Goal: Task Accomplishment & Management: Use online tool/utility

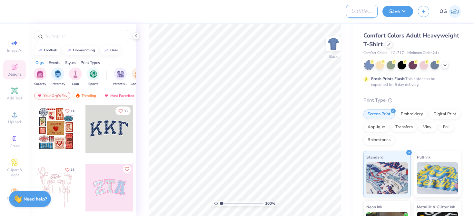
click at [355, 11] on input "Design Title" at bounding box center [362, 11] width 32 height 13
click at [405, 9] on button "Save" at bounding box center [397, 10] width 31 height 11
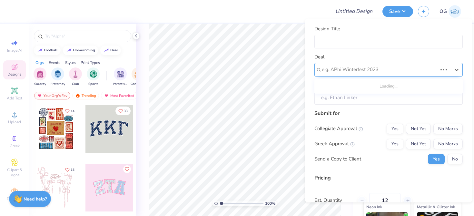
click at [340, 67] on div at bounding box center [379, 69] width 115 height 9
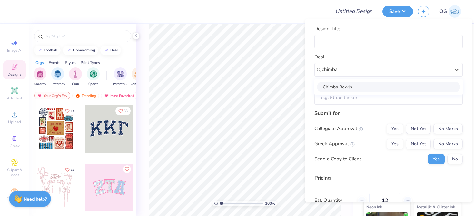
click at [339, 88] on div "Chimba Bowls" at bounding box center [388, 86] width 143 height 11
type input "chimba"
type input "[PERSON_NAME]"
